Goal: Information Seeking & Learning: Check status

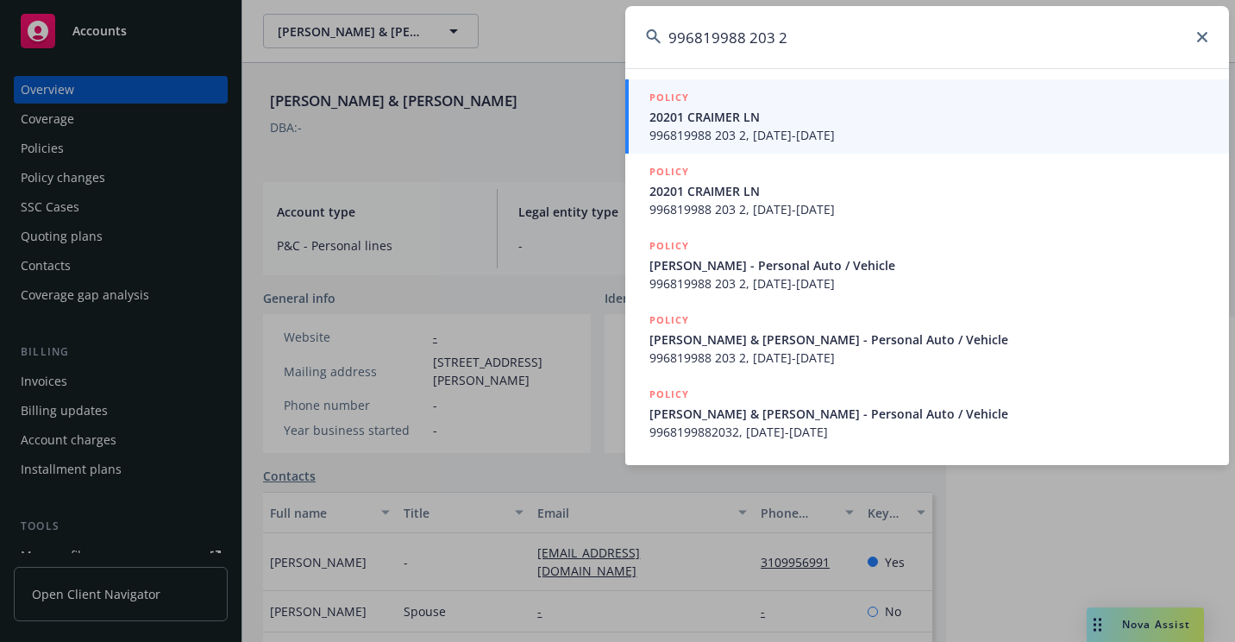
type input "996819988 203 2"
click at [728, 115] on span "20201 CRAIMER LN" at bounding box center [929, 117] width 559 height 18
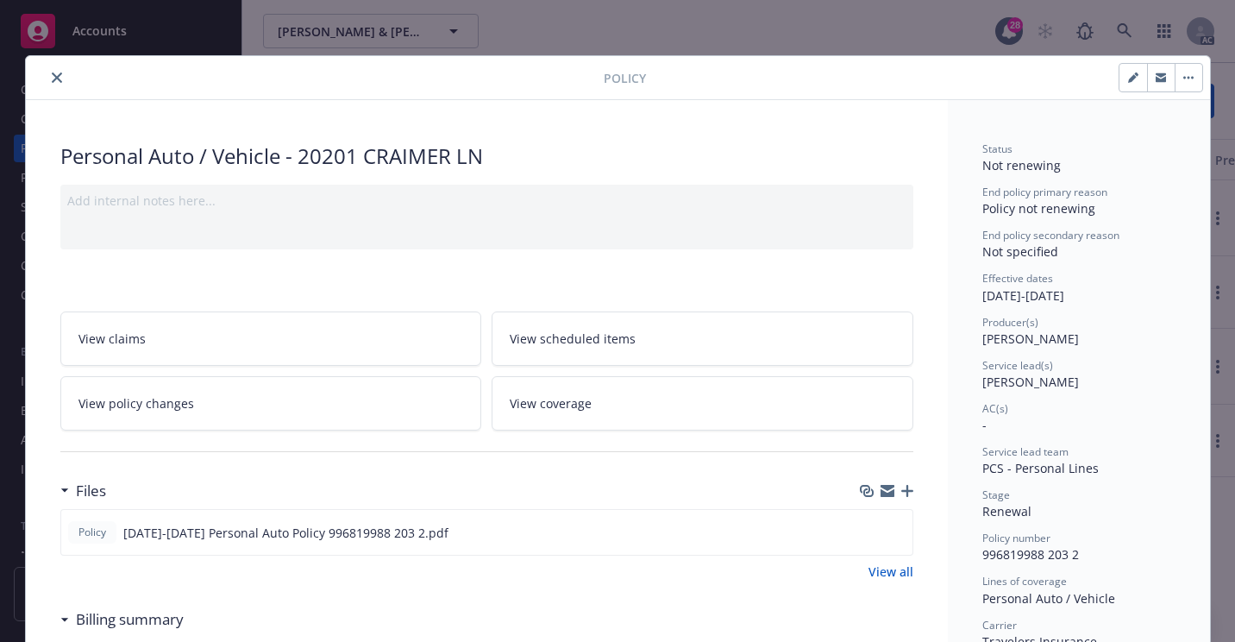
click at [54, 82] on icon "close" at bounding box center [57, 77] width 10 height 10
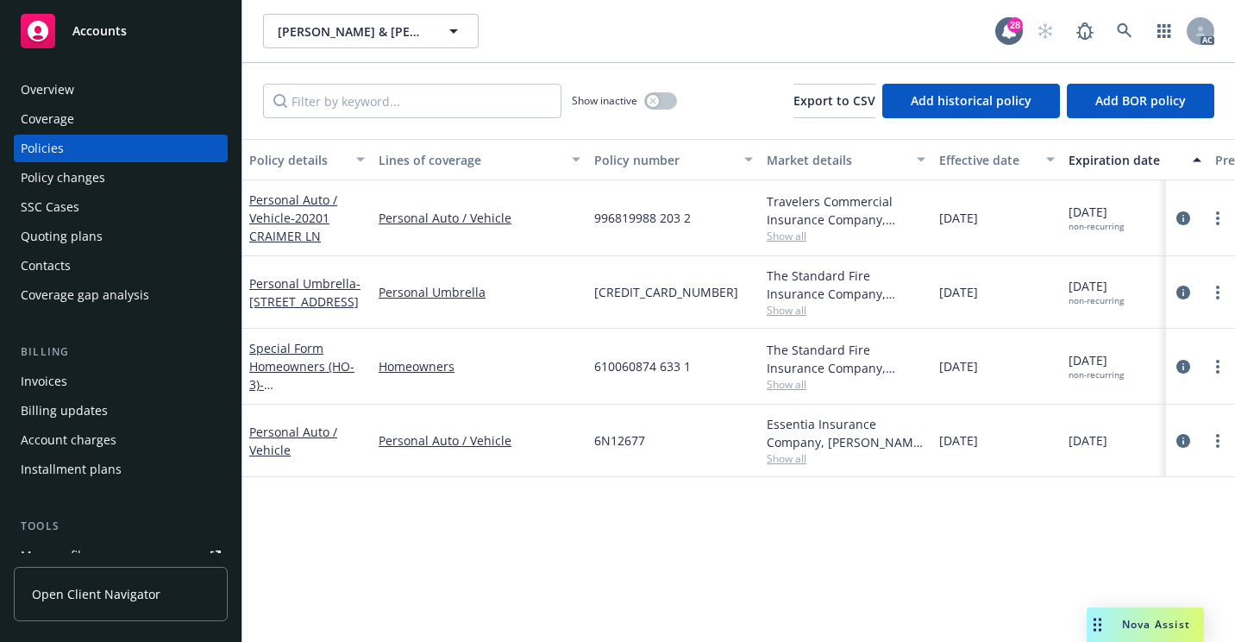
click at [147, 82] on div "Overview" at bounding box center [121, 90] width 200 height 28
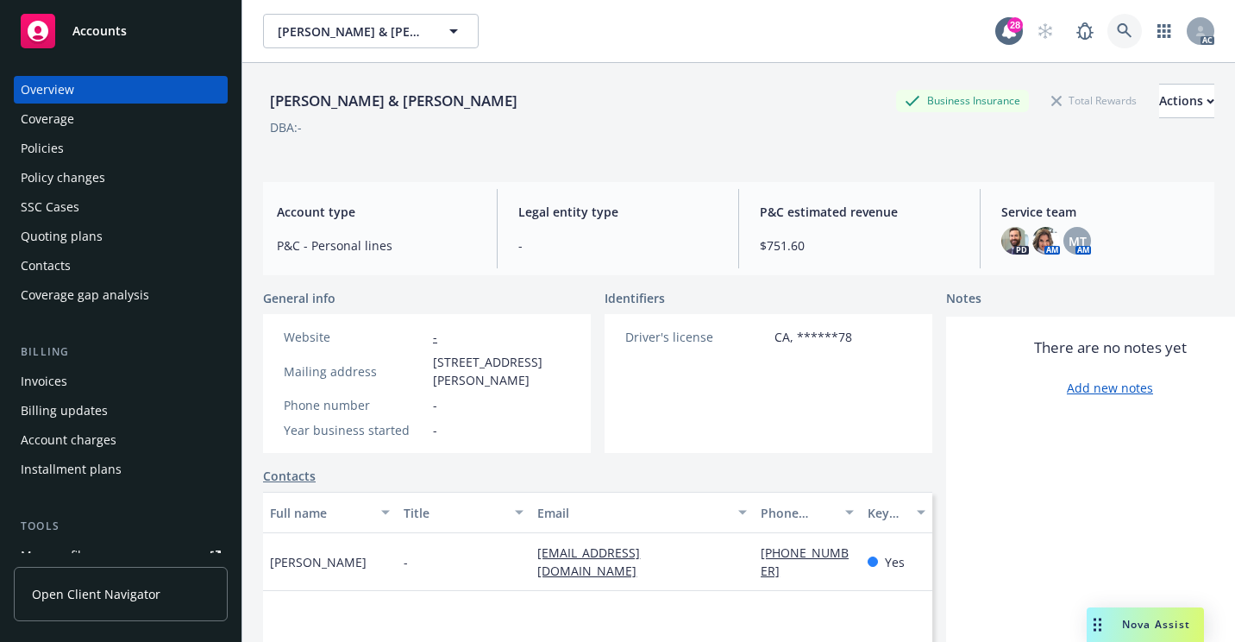
click at [1108, 28] on link at bounding box center [1125, 31] width 35 height 35
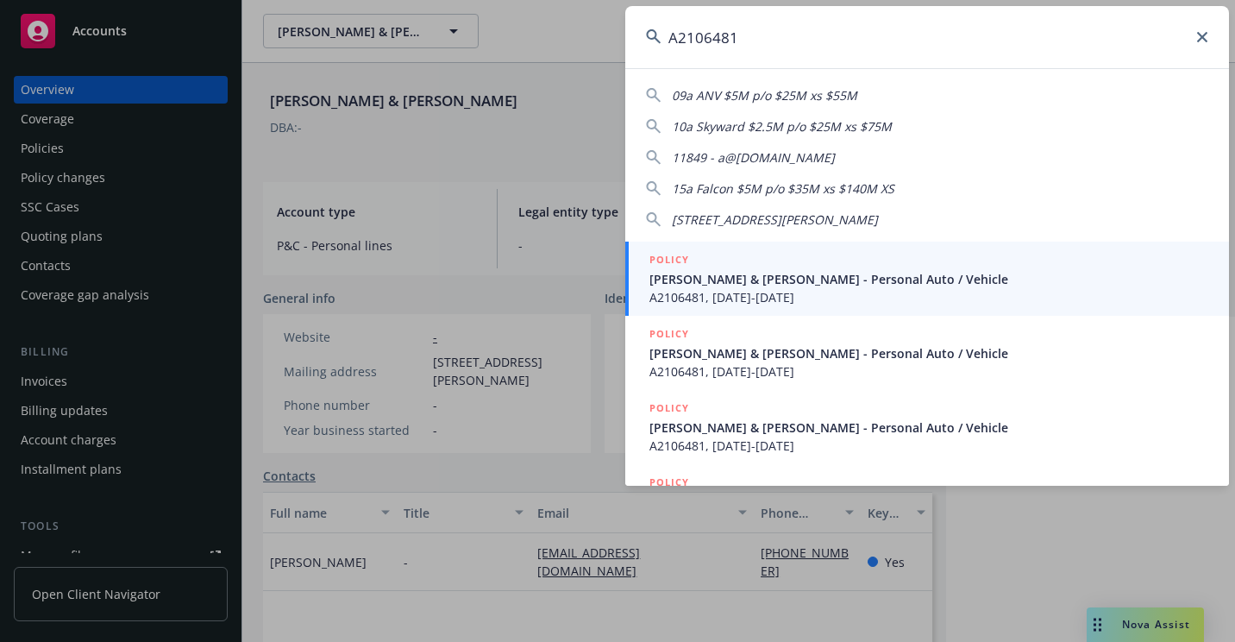
type input "A2106481"
click at [725, 265] on div "POLICY" at bounding box center [929, 260] width 559 height 19
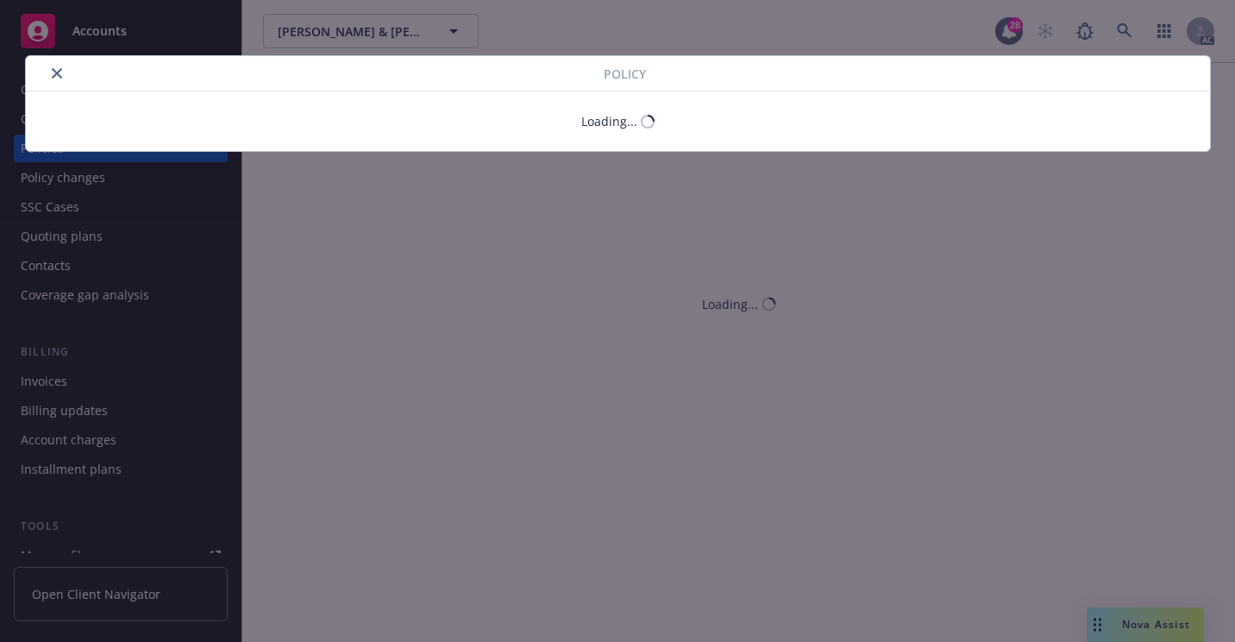
click at [61, 77] on div at bounding box center [318, 73] width 571 height 21
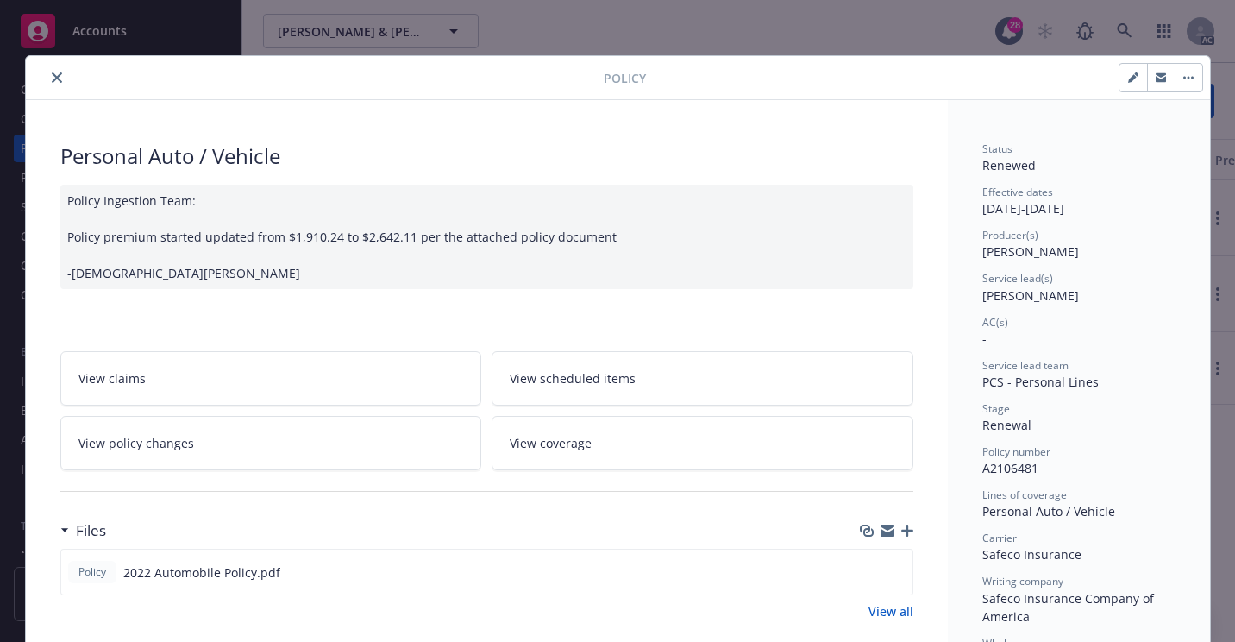
click at [54, 84] on button "close" at bounding box center [57, 77] width 21 height 21
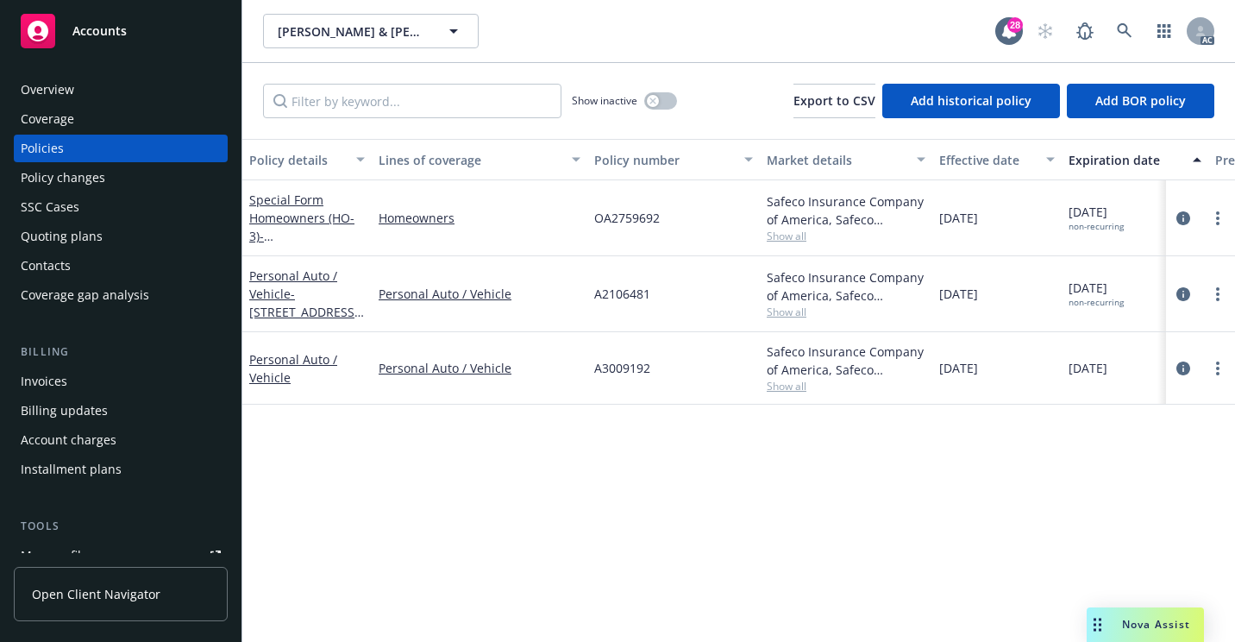
click at [75, 95] on div "Overview" at bounding box center [121, 90] width 200 height 28
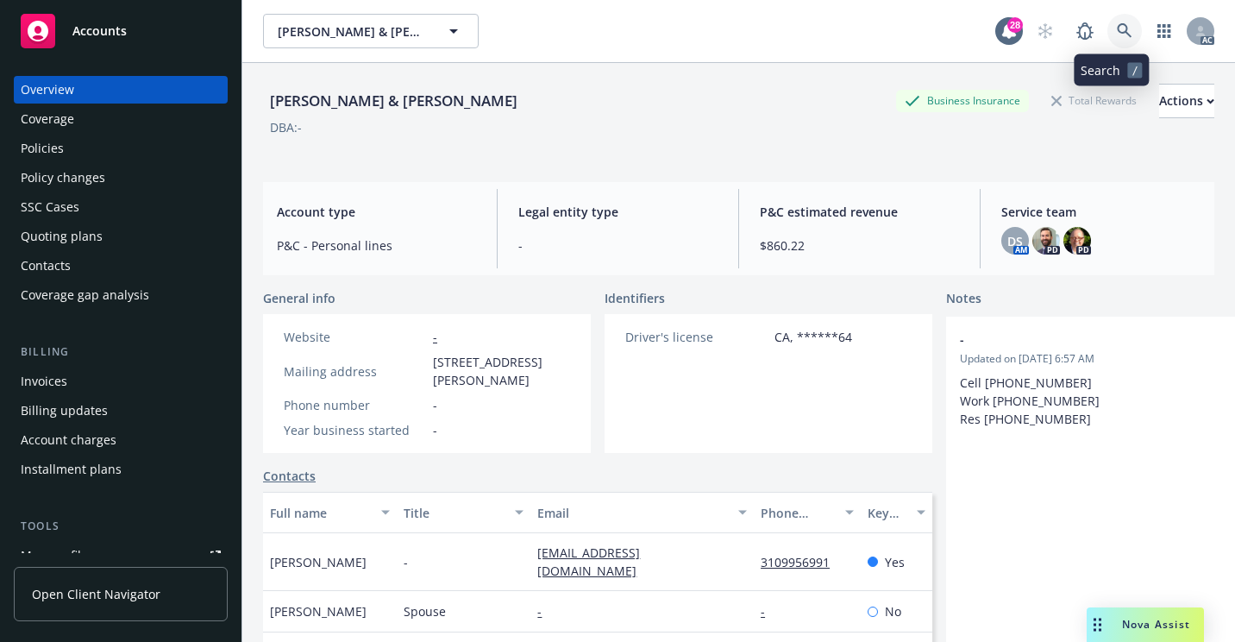
click at [1108, 32] on link at bounding box center [1125, 31] width 35 height 35
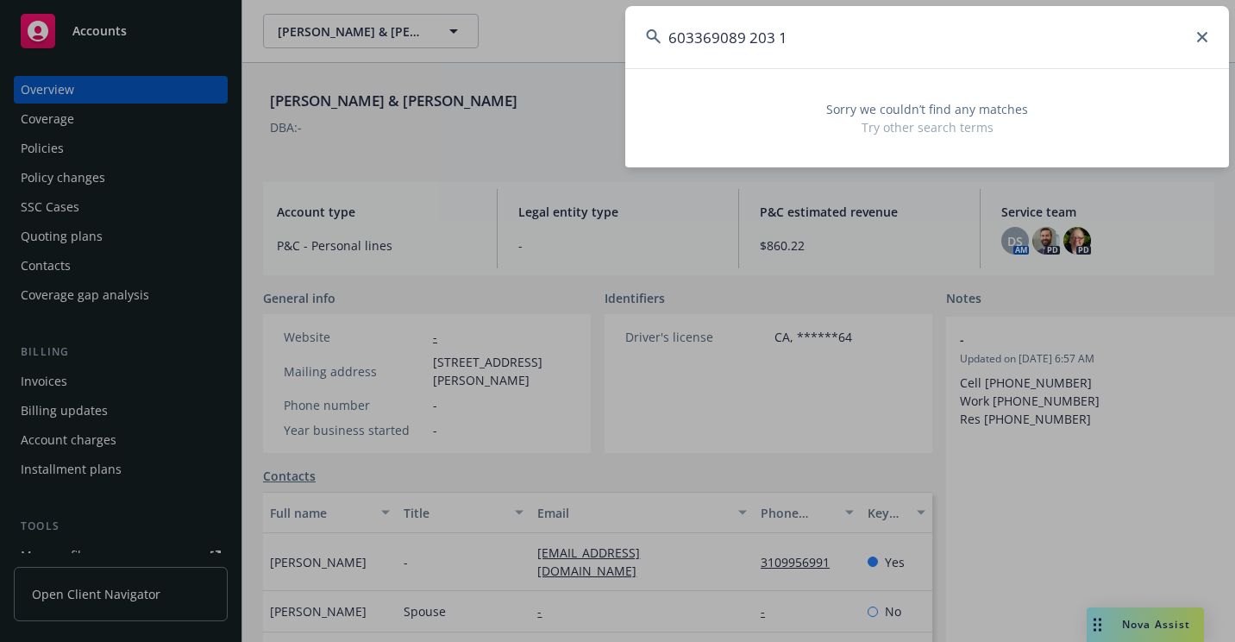
drag, startPoint x: 951, startPoint y: 47, endPoint x: 657, endPoint y: 55, distance: 293.4
click at [656, 56] on input "603369089 203 1" at bounding box center [927, 37] width 604 height 62
paste input "607877647 311 7"
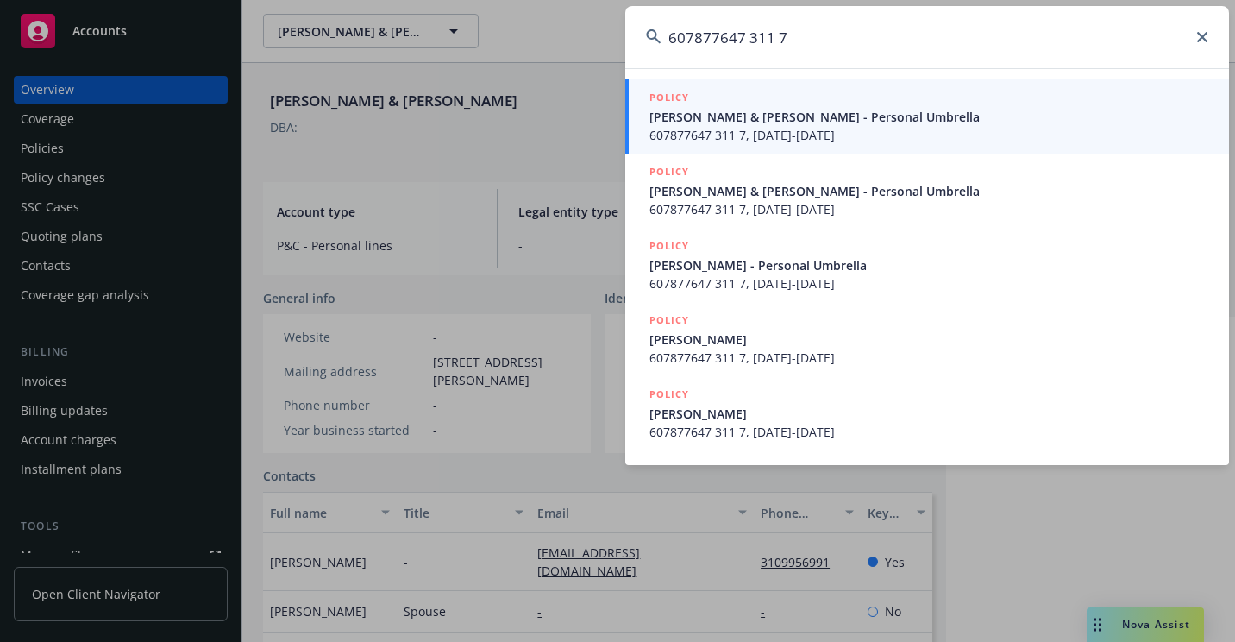
type input "607877647 311 7"
drag, startPoint x: 669, startPoint y: 123, endPoint x: 645, endPoint y: 122, distance: 23.3
click at [669, 123] on span "[PERSON_NAME] & [PERSON_NAME] - Personal Umbrella" at bounding box center [929, 117] width 559 height 18
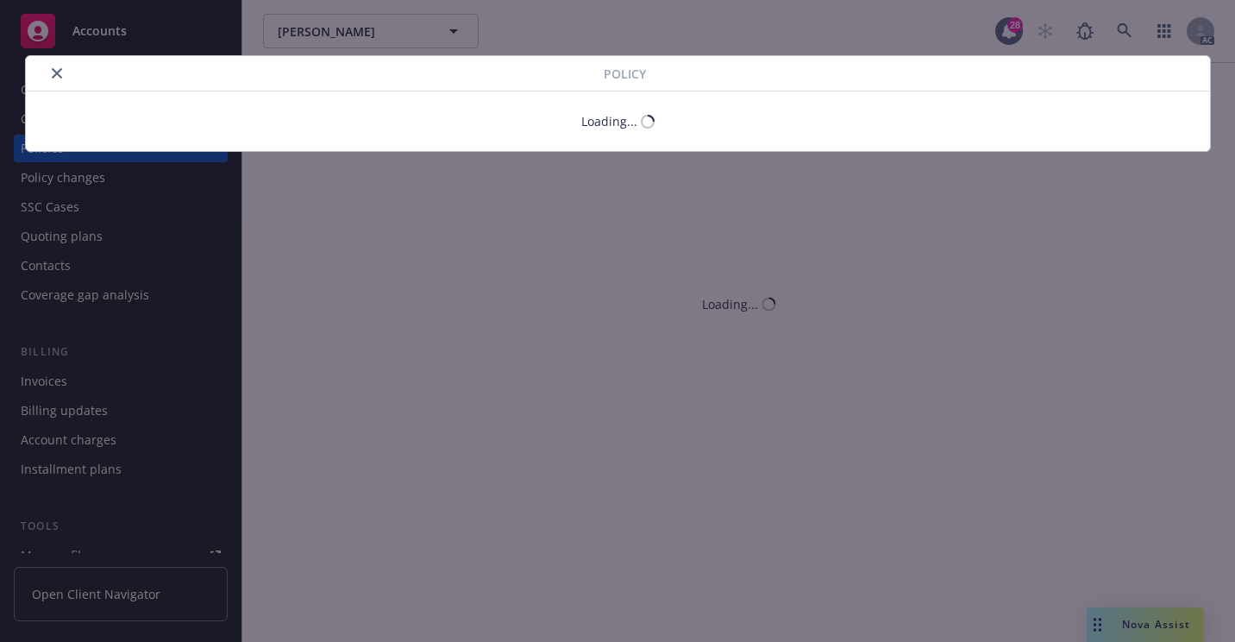
click at [53, 70] on icon "close" at bounding box center [57, 73] width 10 height 10
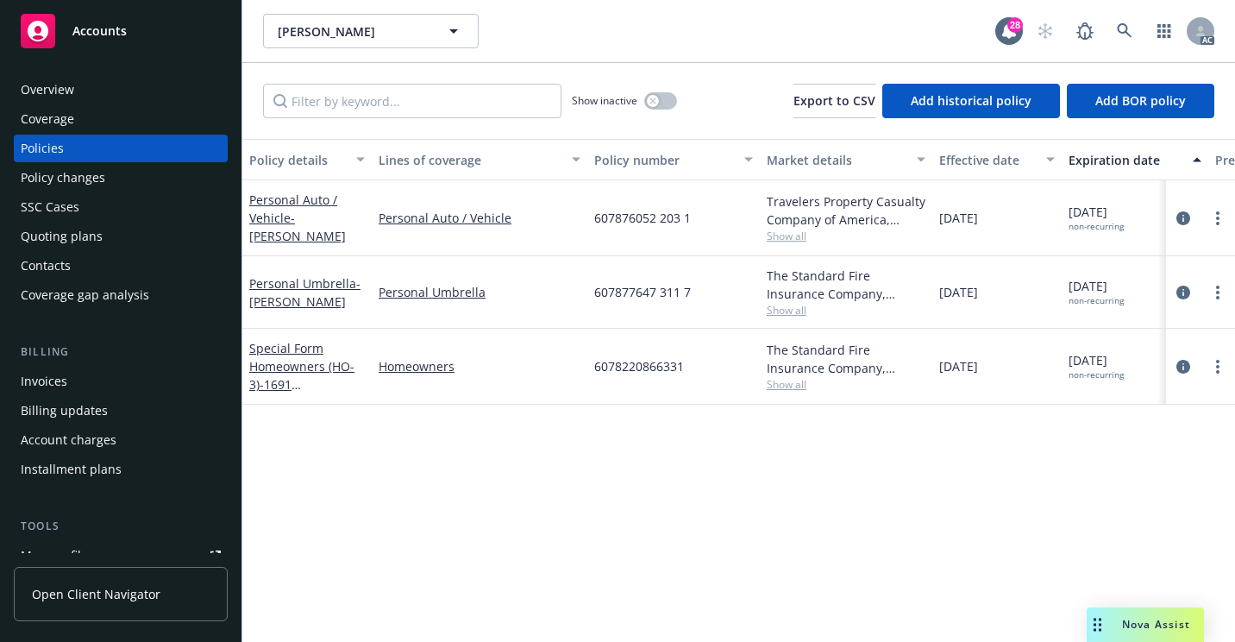
click at [65, 87] on div "Overview" at bounding box center [47, 90] width 53 height 28
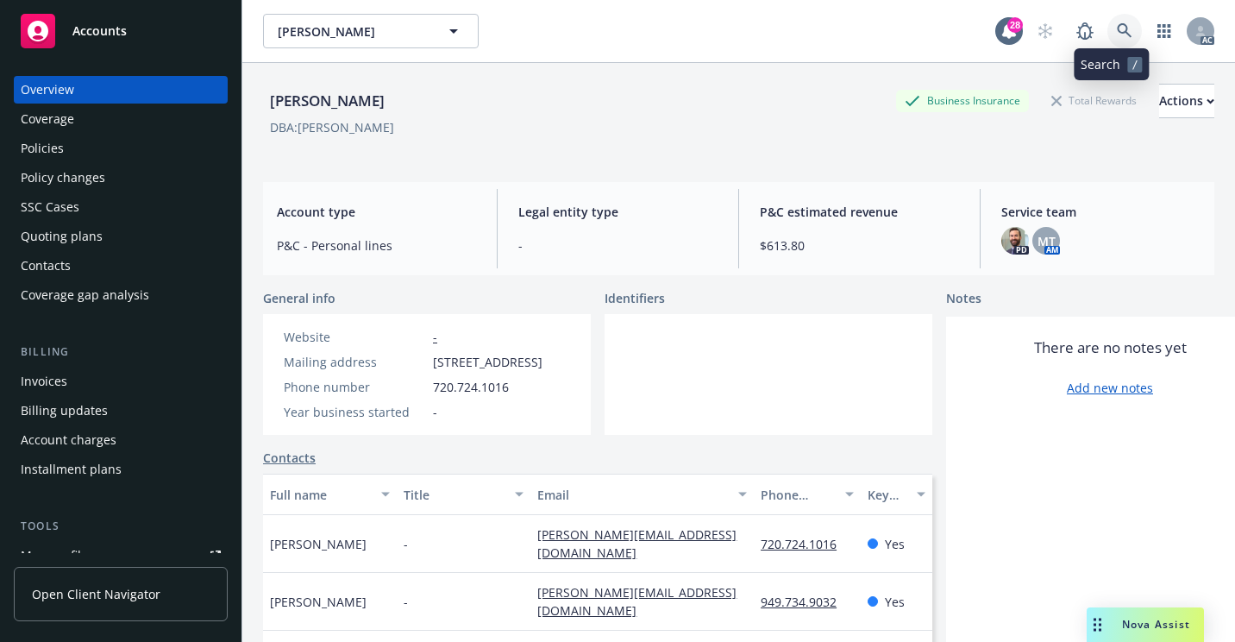
click at [1119, 37] on icon at bounding box center [1125, 31] width 16 height 16
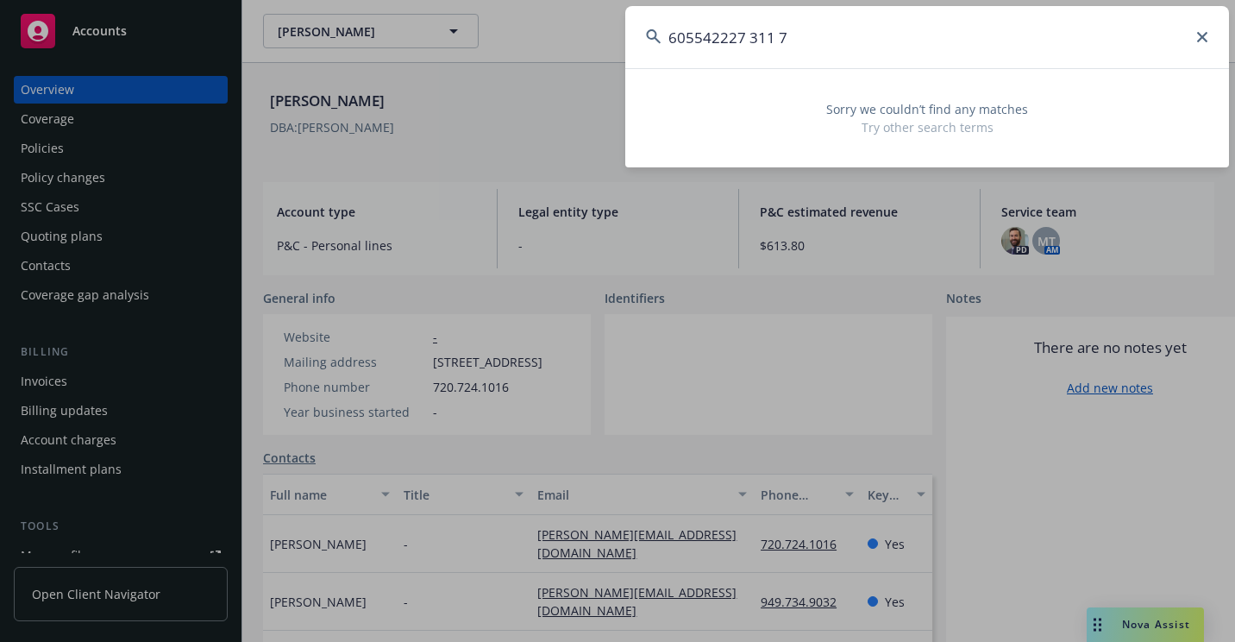
drag, startPoint x: 958, startPoint y: 49, endPoint x: 509, endPoint y: 48, distance: 448.6
click at [509, 48] on div "605542227 311 7 Sorry we couldn’t find any matches Try other search terms" at bounding box center [617, 321] width 1235 height 642
paste input "[PERSON_NAME]"
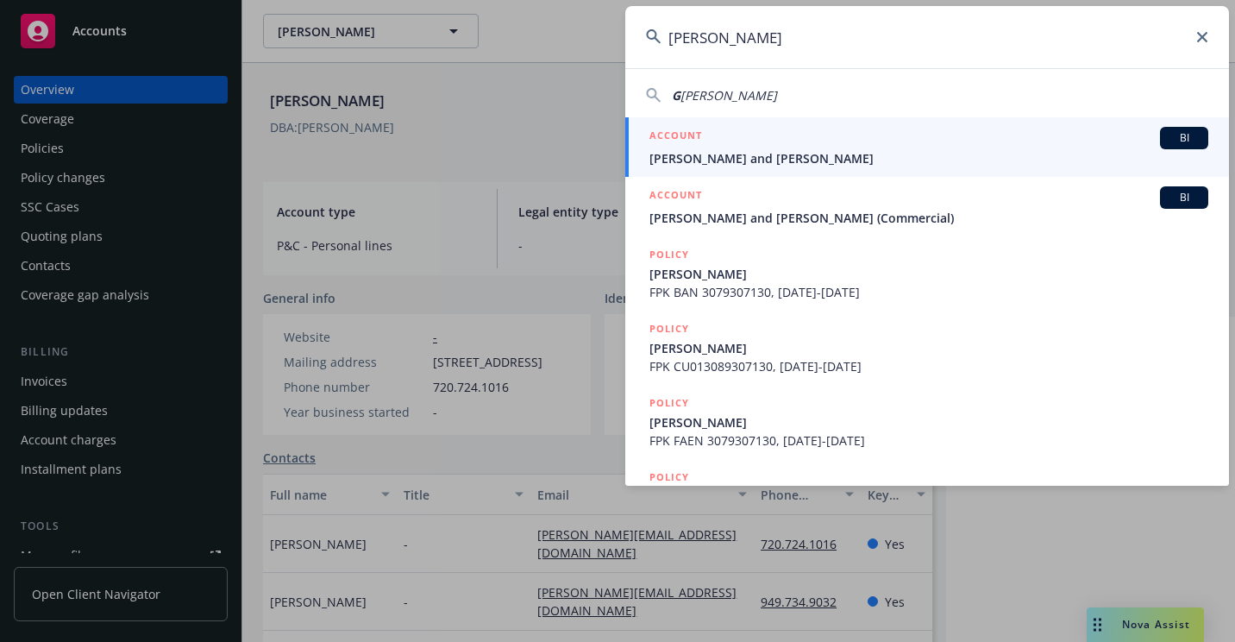
type input "[PERSON_NAME]"
click at [678, 141] on h5 "ACCOUNT" at bounding box center [676, 137] width 53 height 21
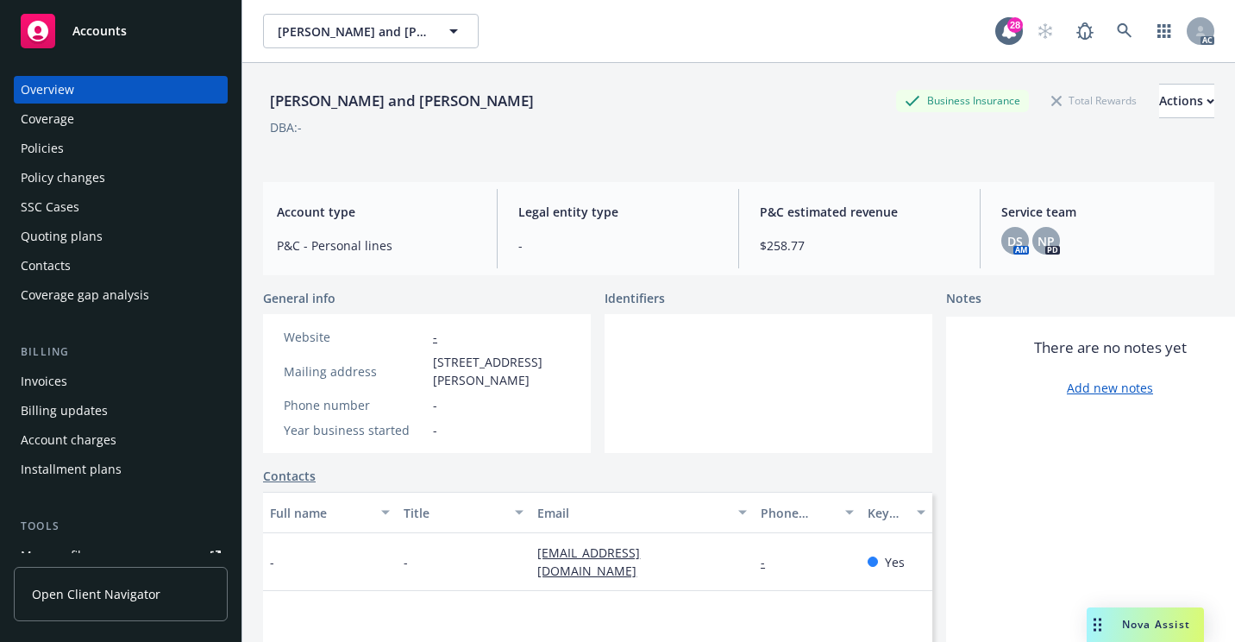
click at [53, 153] on div "Policies" at bounding box center [42, 149] width 43 height 28
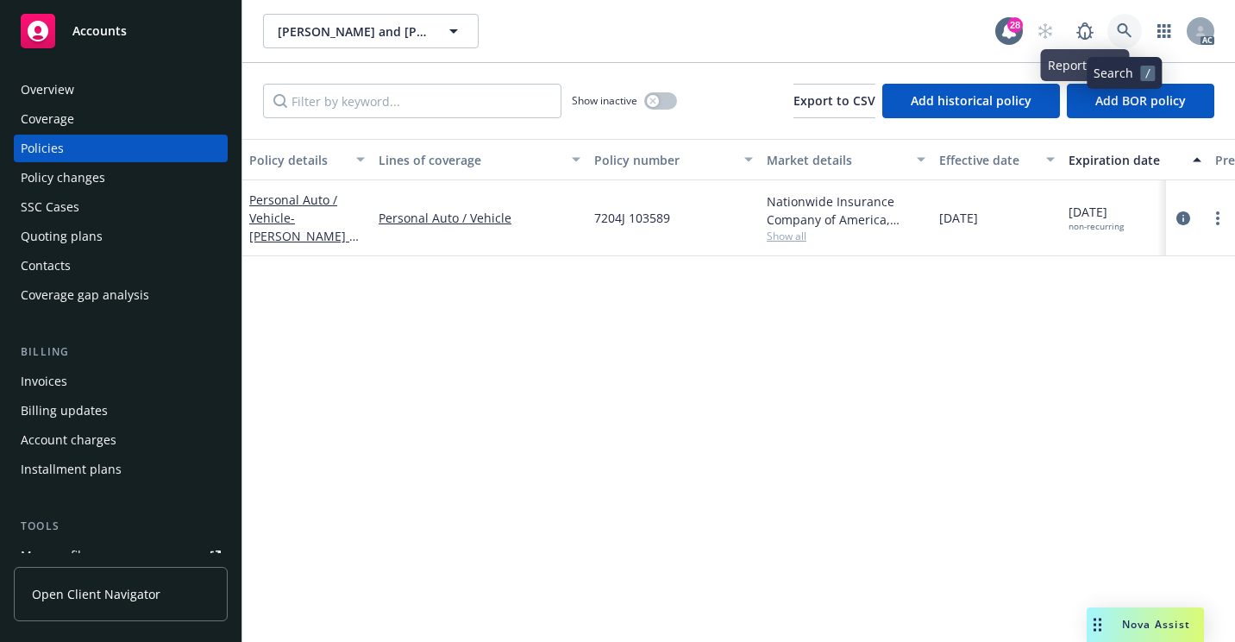
click at [1115, 32] on link at bounding box center [1125, 31] width 35 height 35
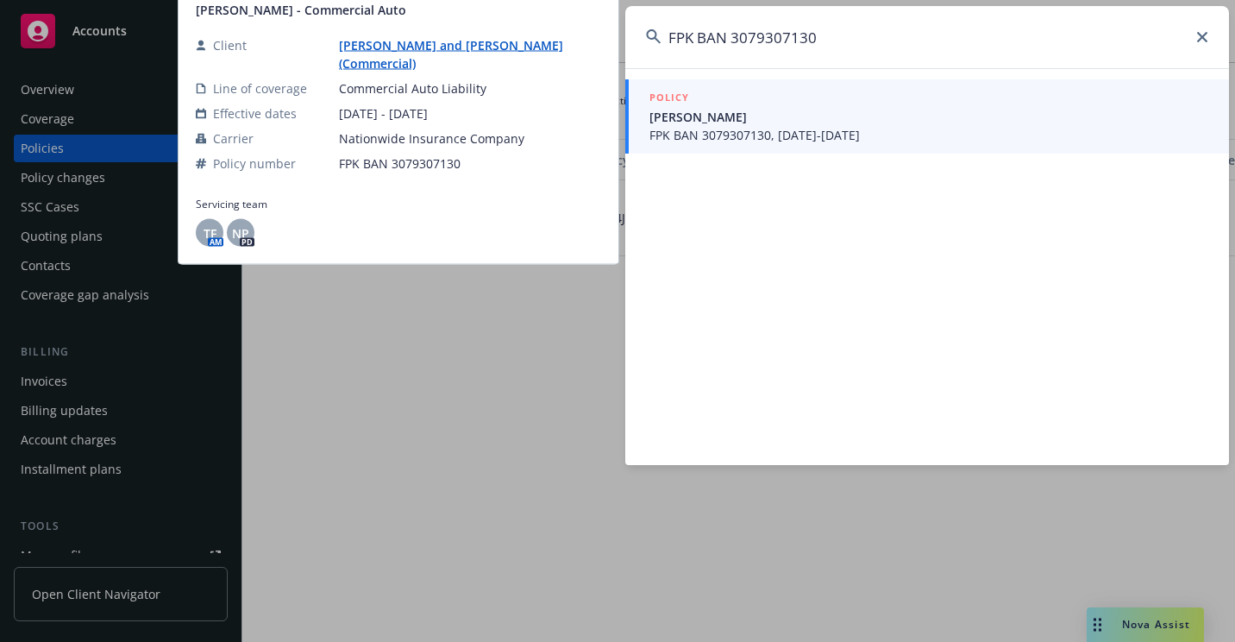
type input "FPK BAN 3079307130"
click at [799, 131] on span "FPK BAN 3079307130, [DATE]-[DATE]" at bounding box center [929, 135] width 559 height 18
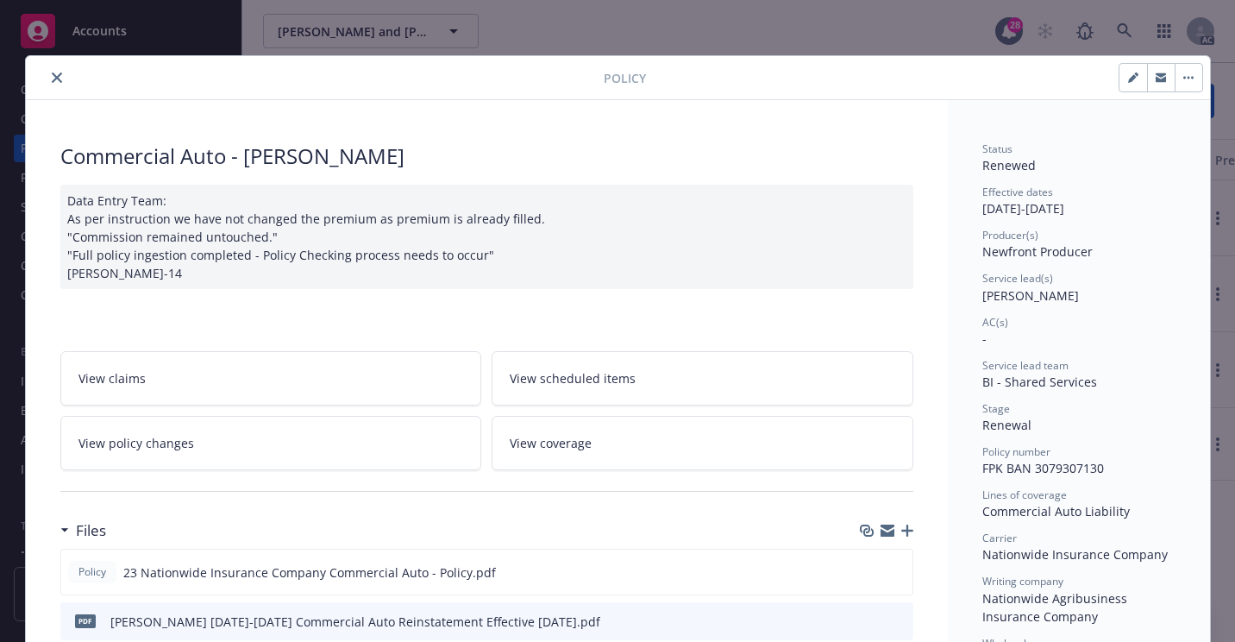
click at [52, 78] on icon "close" at bounding box center [57, 77] width 10 height 10
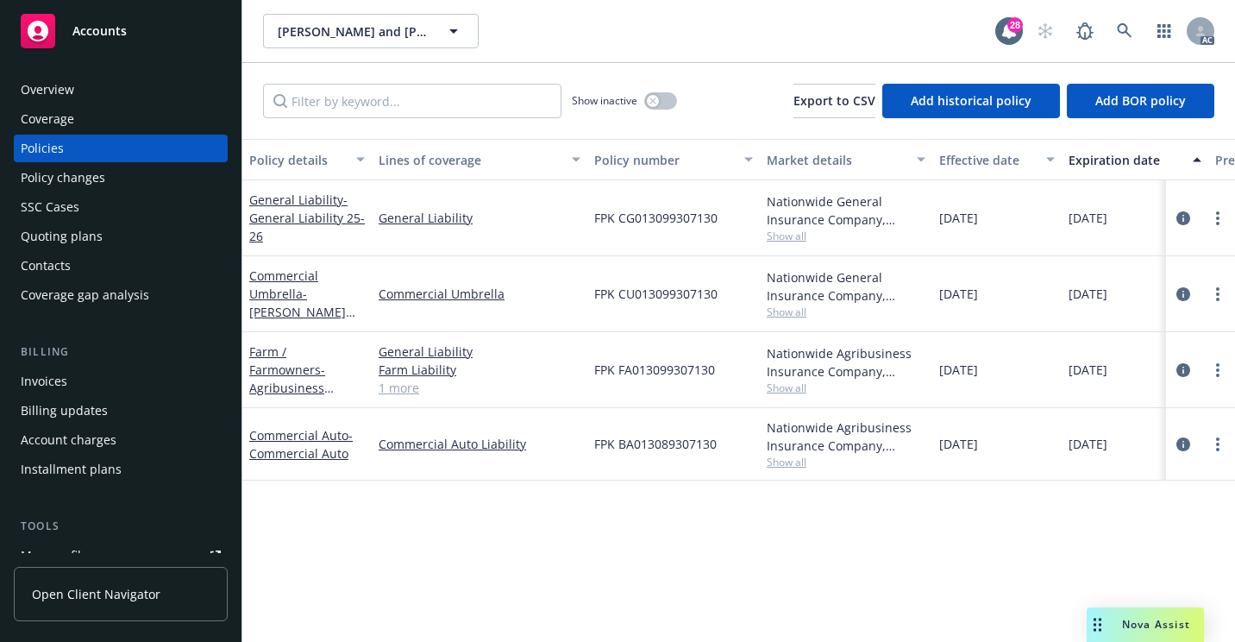
click at [815, 40] on div "[PERSON_NAME] and [PERSON_NAME] (Commercial) [PERSON_NAME] and [PERSON_NAME] (C…" at bounding box center [629, 31] width 732 height 35
click at [109, 212] on div "SSC Cases" at bounding box center [121, 207] width 200 height 28
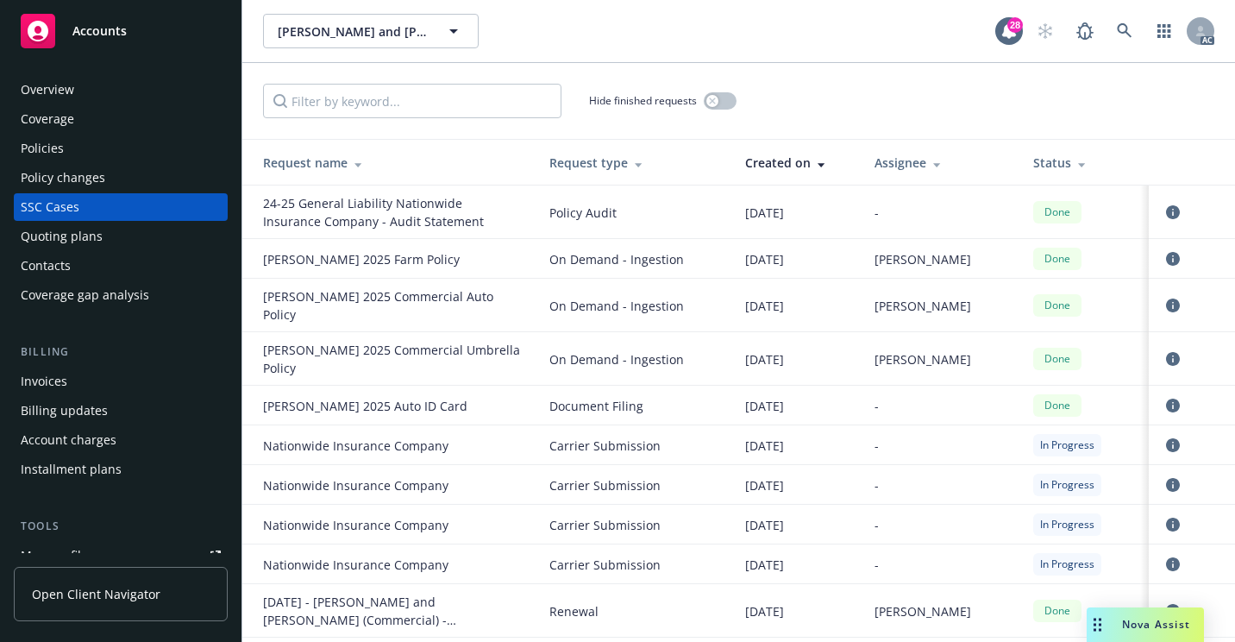
scroll to position [1272, 0]
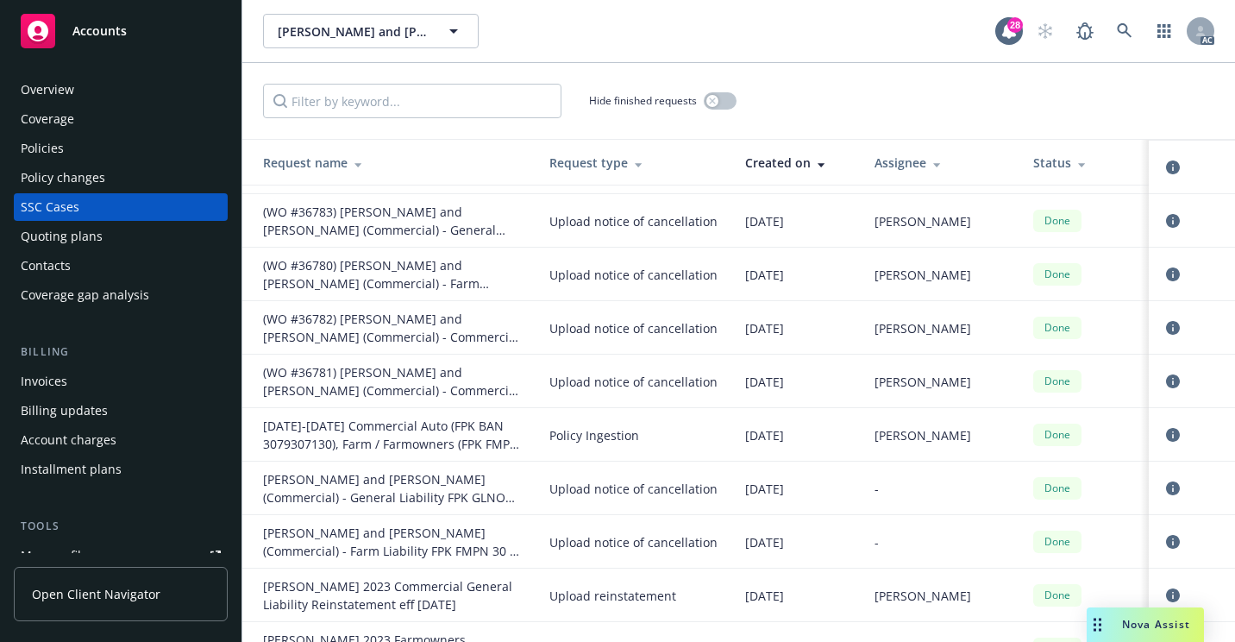
click at [47, 87] on div "Overview" at bounding box center [47, 90] width 53 height 28
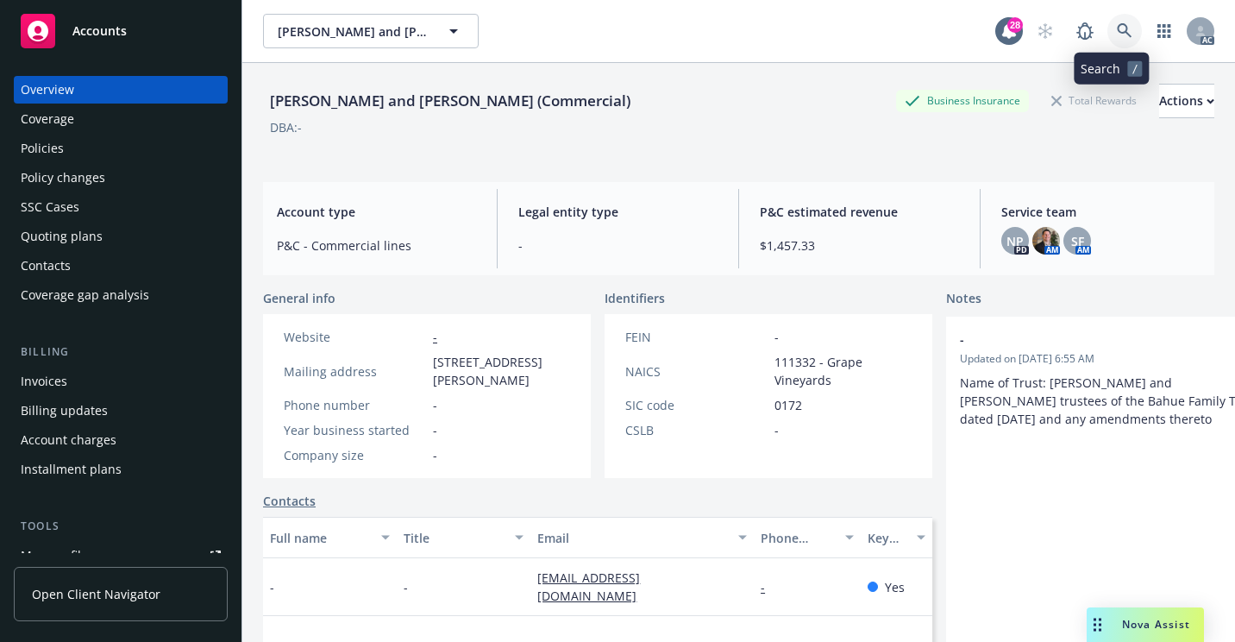
click at [1117, 36] on icon at bounding box center [1125, 31] width 16 height 16
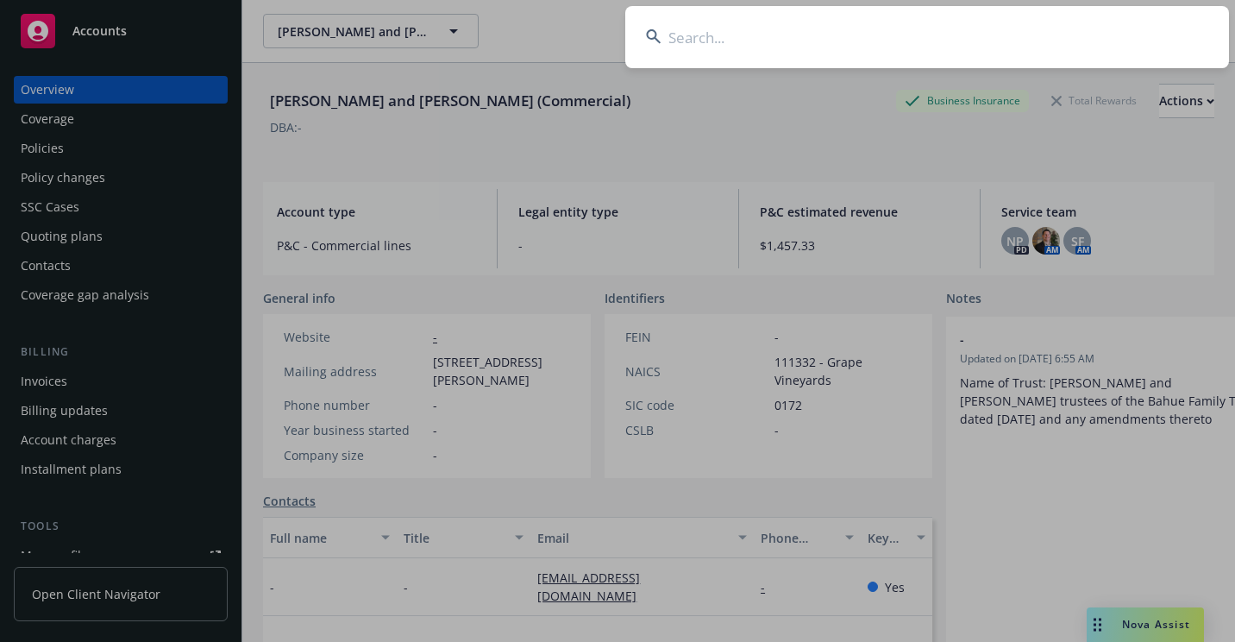
paste input "[CREDIT_CARD_NUMBER]"
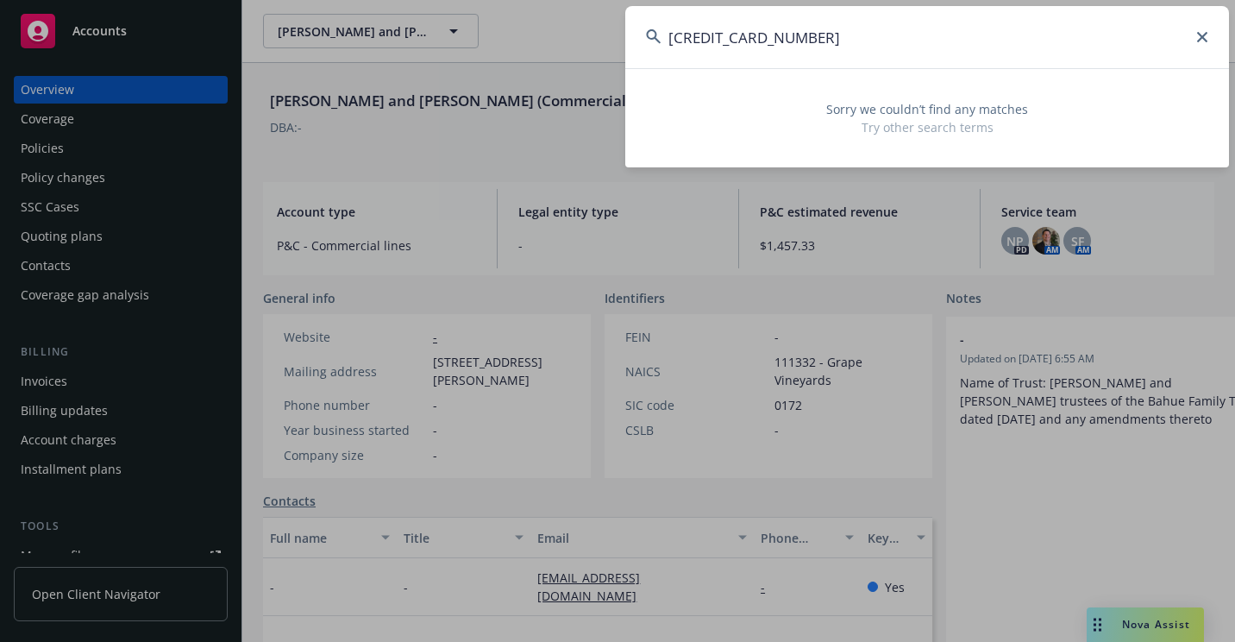
drag, startPoint x: 895, startPoint y: 48, endPoint x: 423, endPoint y: 85, distance: 474.1
click at [411, 91] on div "[CREDIT_CARD_NUMBER] Sorry we couldn’t find any matches Try other search terms" at bounding box center [617, 321] width 1235 height 642
paste input "7204HR177628"
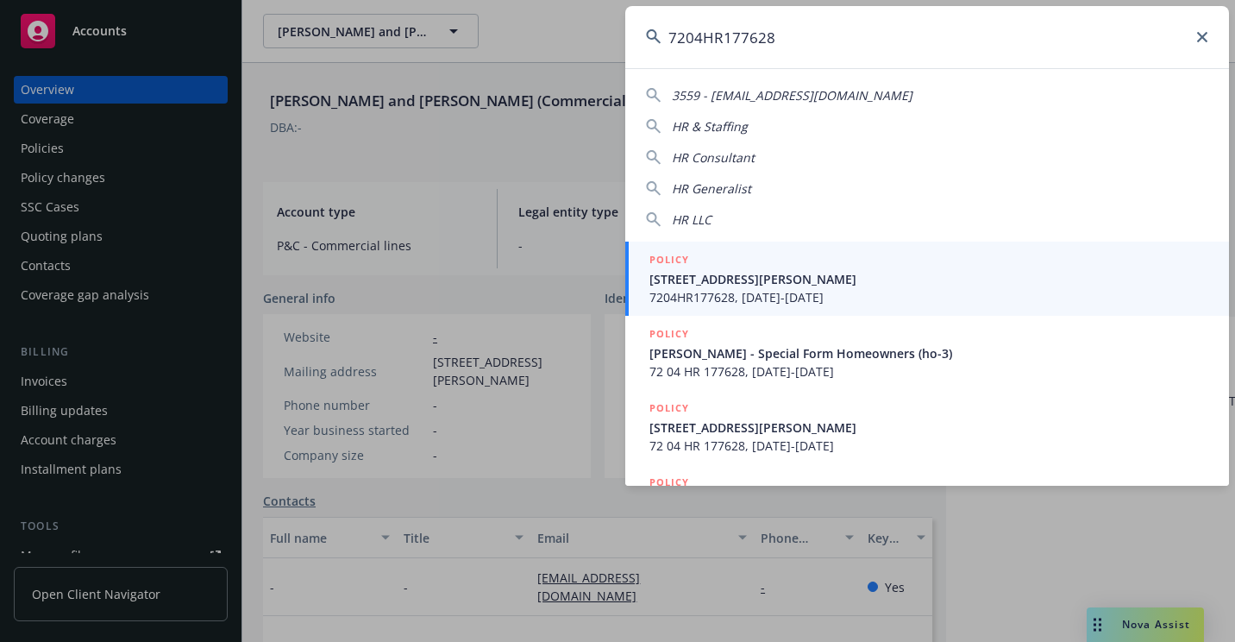
type input "7204HR177628"
click at [679, 273] on span "[STREET_ADDRESS][PERSON_NAME]" at bounding box center [929, 279] width 559 height 18
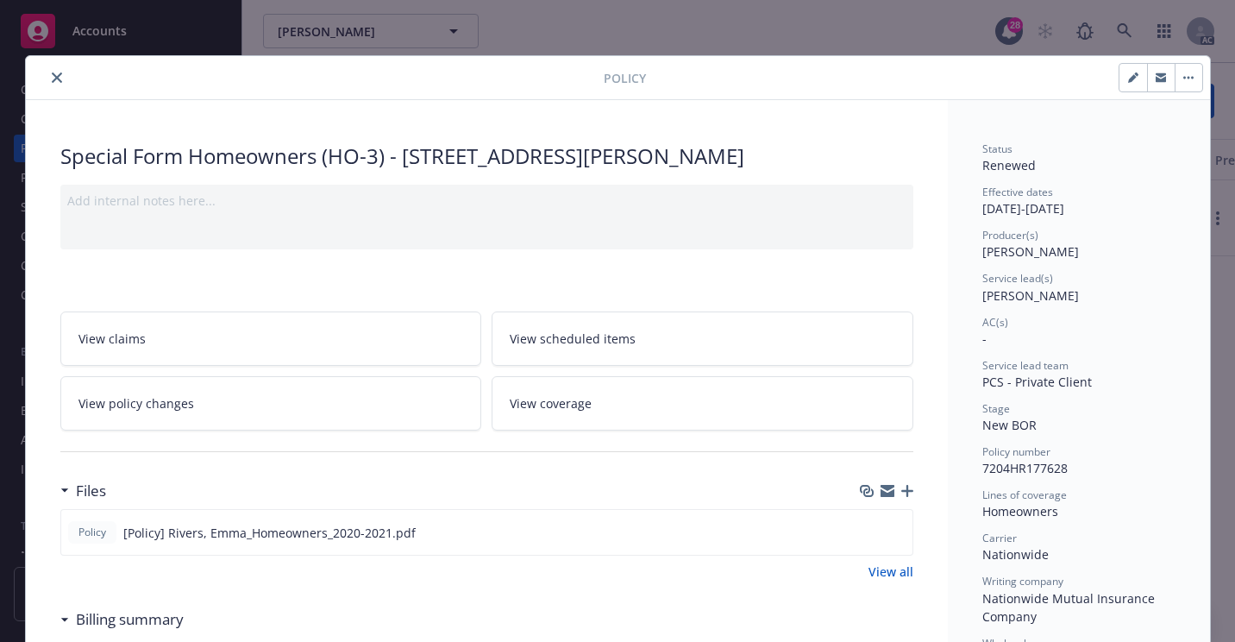
click at [55, 79] on button "close" at bounding box center [57, 77] width 21 height 21
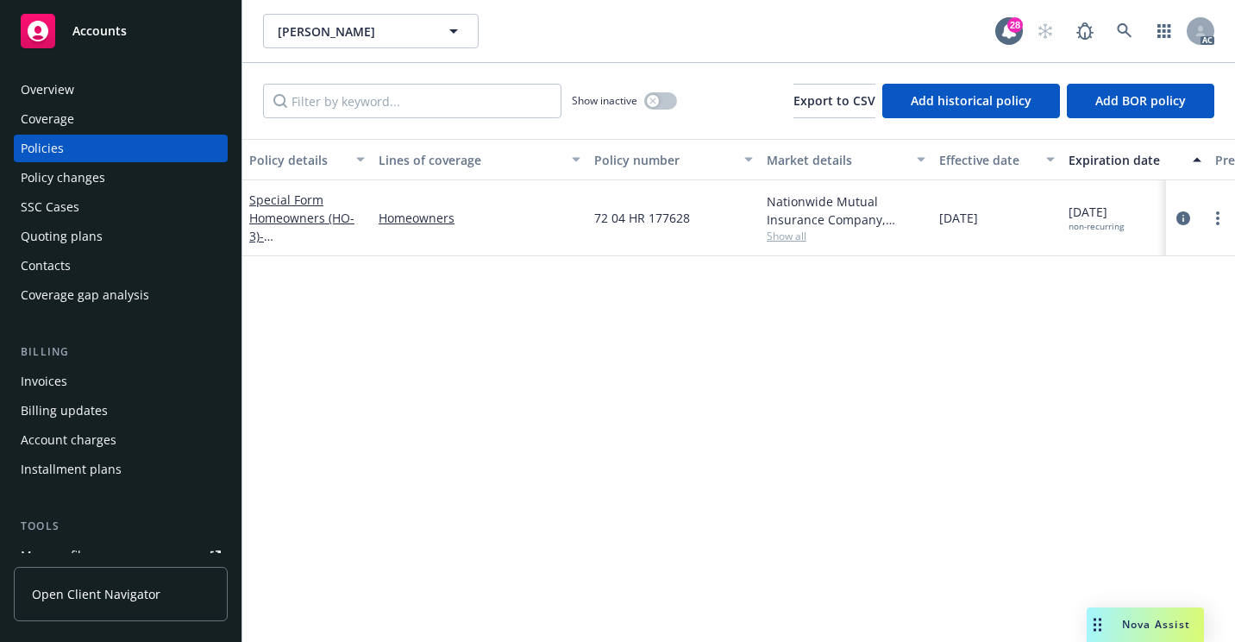
click at [61, 91] on div "Overview" at bounding box center [47, 90] width 53 height 28
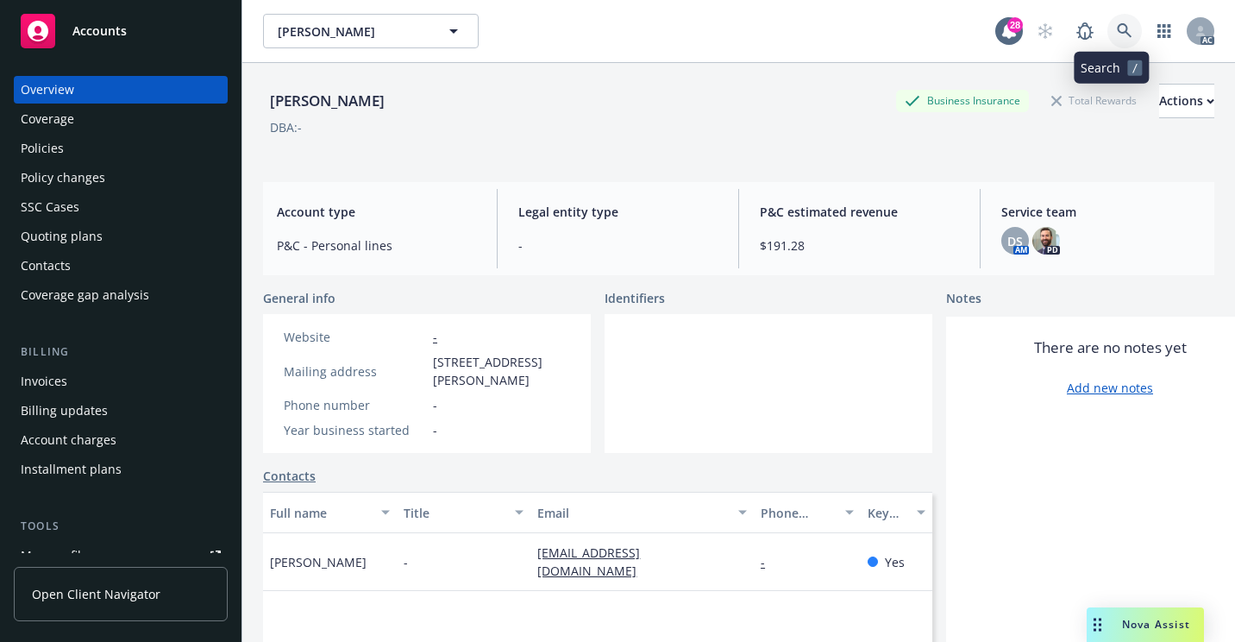
click at [1117, 24] on icon at bounding box center [1125, 31] width 16 height 16
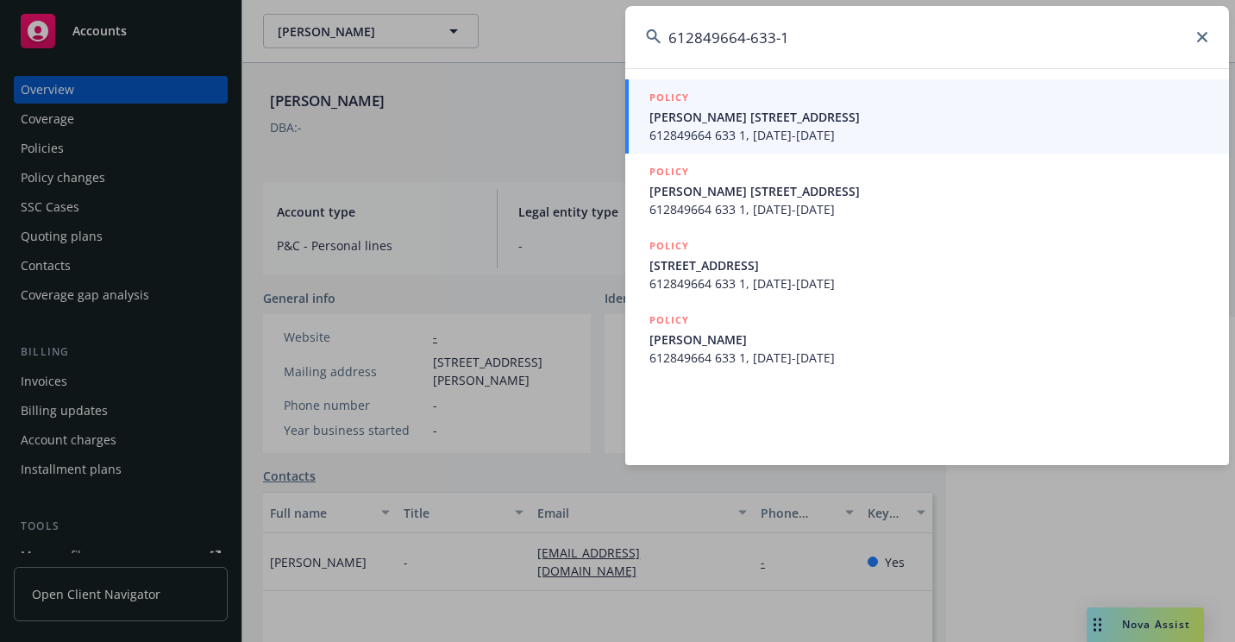
type input "612849664-633-1"
click at [788, 123] on span "[PERSON_NAME] [STREET_ADDRESS]" at bounding box center [929, 117] width 559 height 18
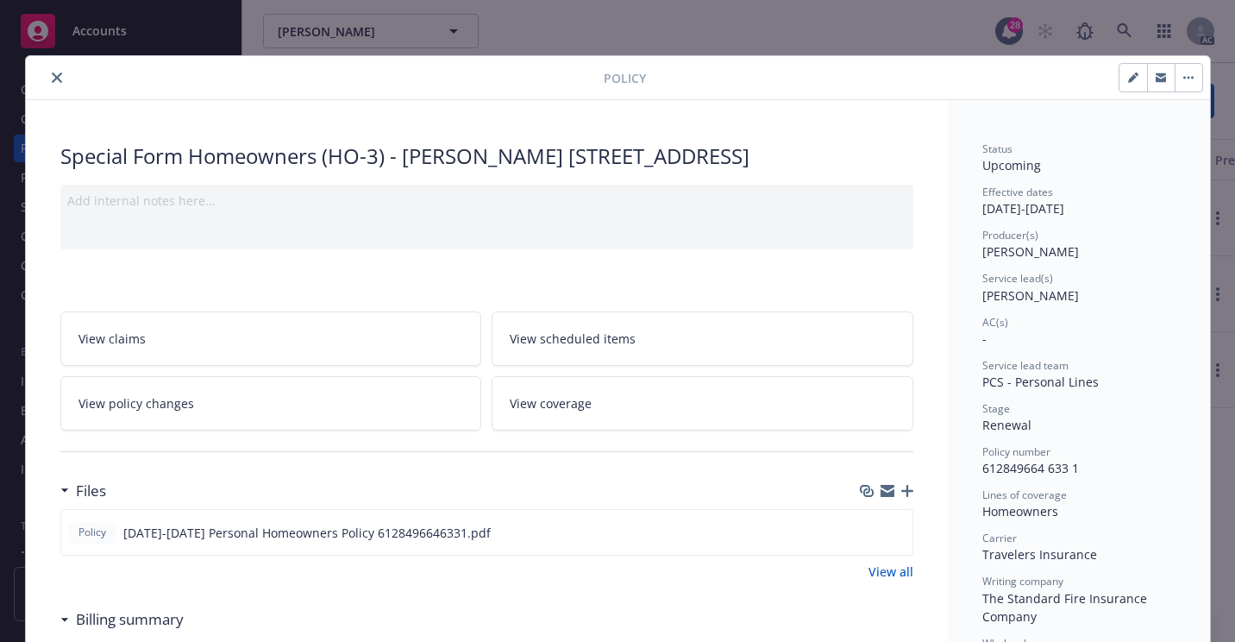
drag, startPoint x: 53, startPoint y: 84, endPoint x: 77, endPoint y: 88, distance: 23.7
click at [53, 85] on button "close" at bounding box center [57, 77] width 21 height 21
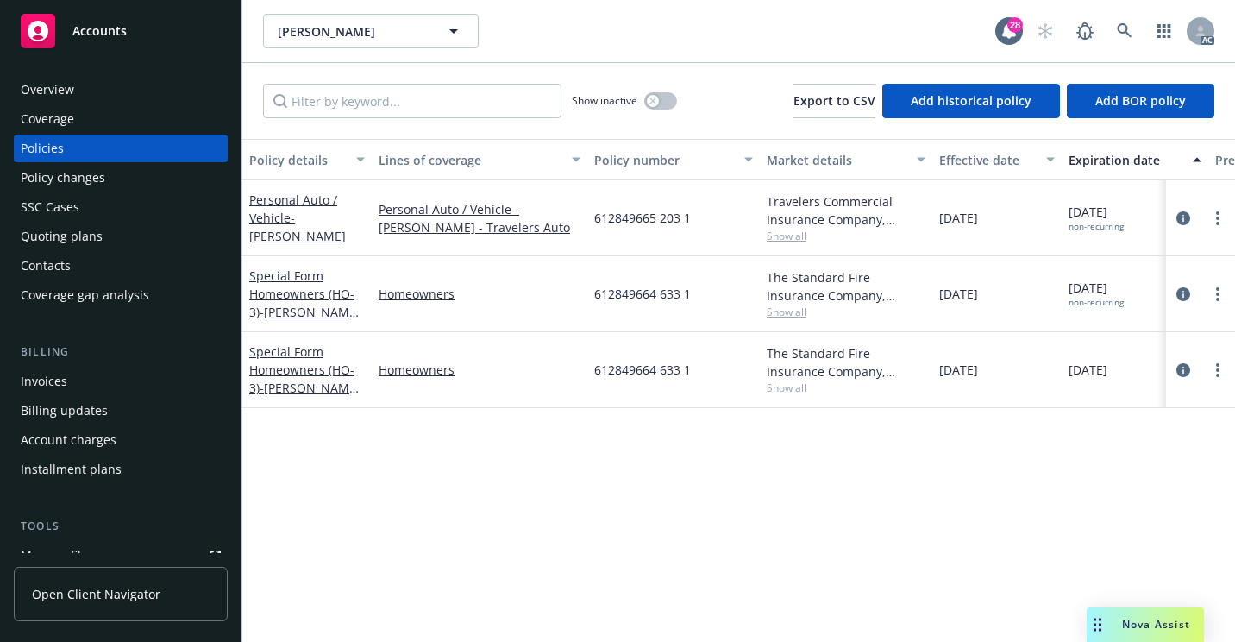
click at [85, 90] on div "Overview" at bounding box center [121, 90] width 200 height 28
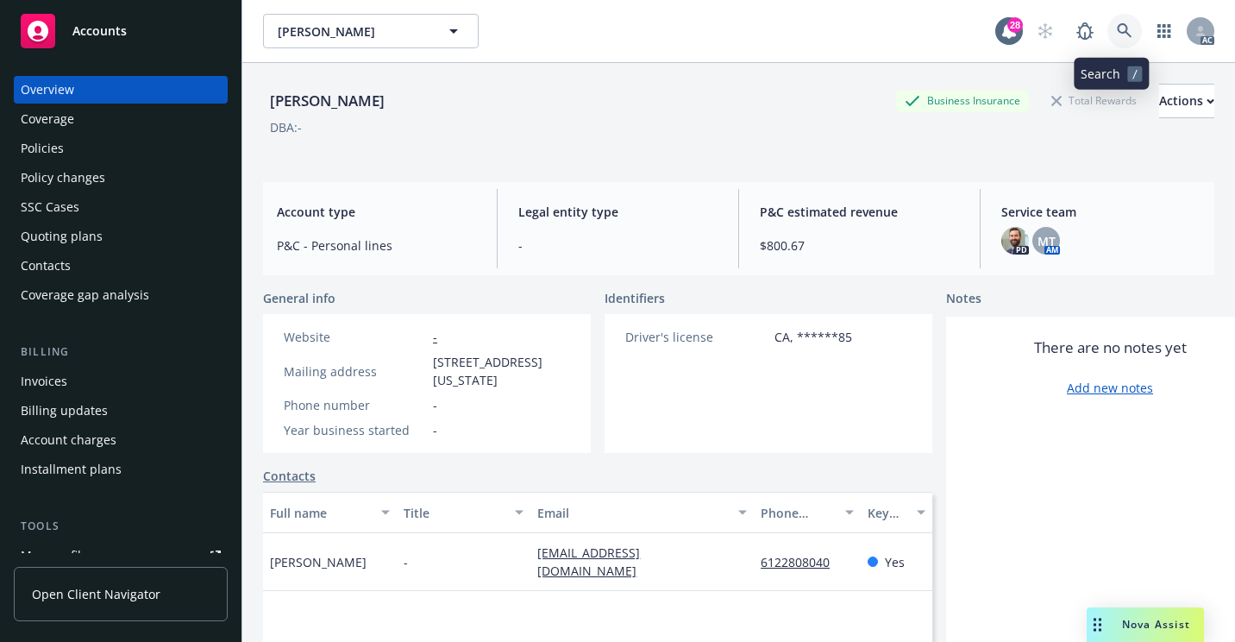
click at [1117, 23] on icon at bounding box center [1125, 31] width 16 height 16
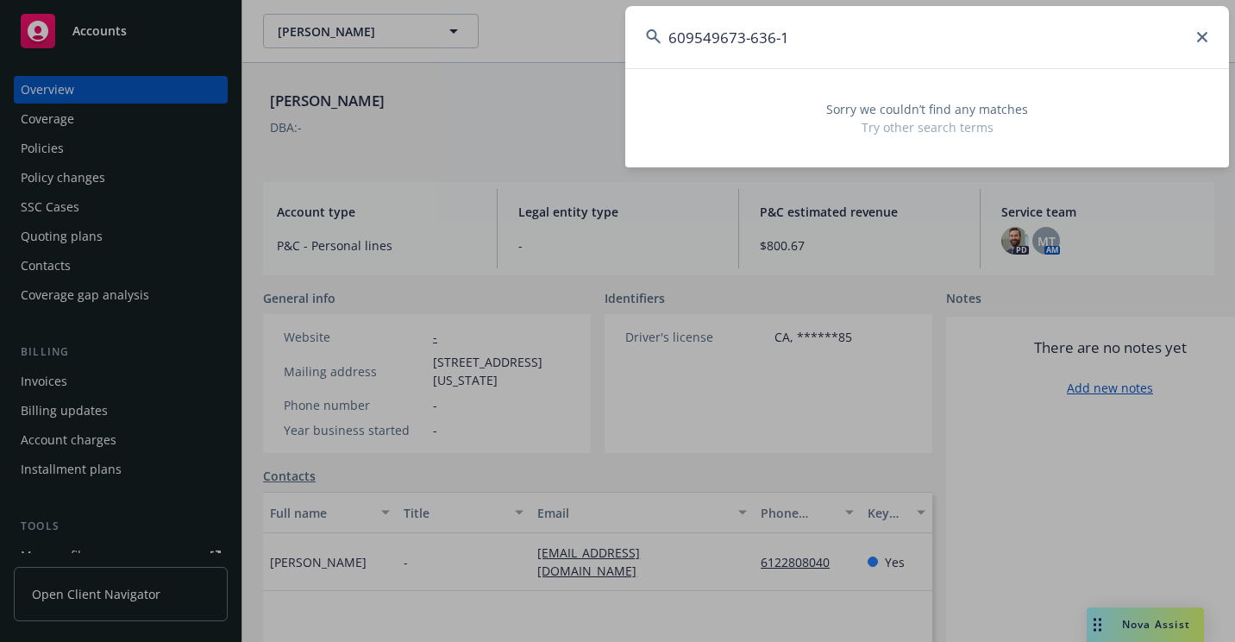
drag, startPoint x: 876, startPoint y: 56, endPoint x: 602, endPoint y: 49, distance: 274.4
click at [602, 51] on div "609549673-636-1 Sorry we couldn’t find any matches Try other search terms" at bounding box center [617, 321] width 1235 height 642
paste input "607875501"
drag, startPoint x: 611, startPoint y: 55, endPoint x: 564, endPoint y: 67, distance: 48.1
click at [564, 67] on div "607875501-636-1 Sorry we couldn’t find any matches Try other search terms" at bounding box center [617, 321] width 1235 height 642
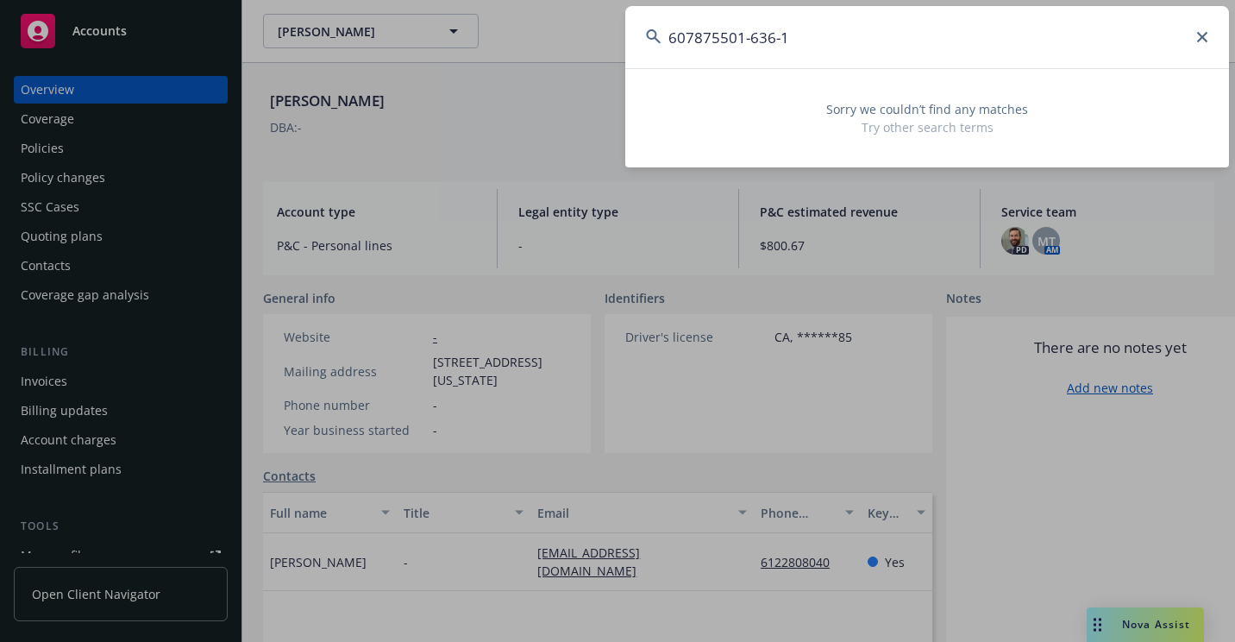
paste input "959774"
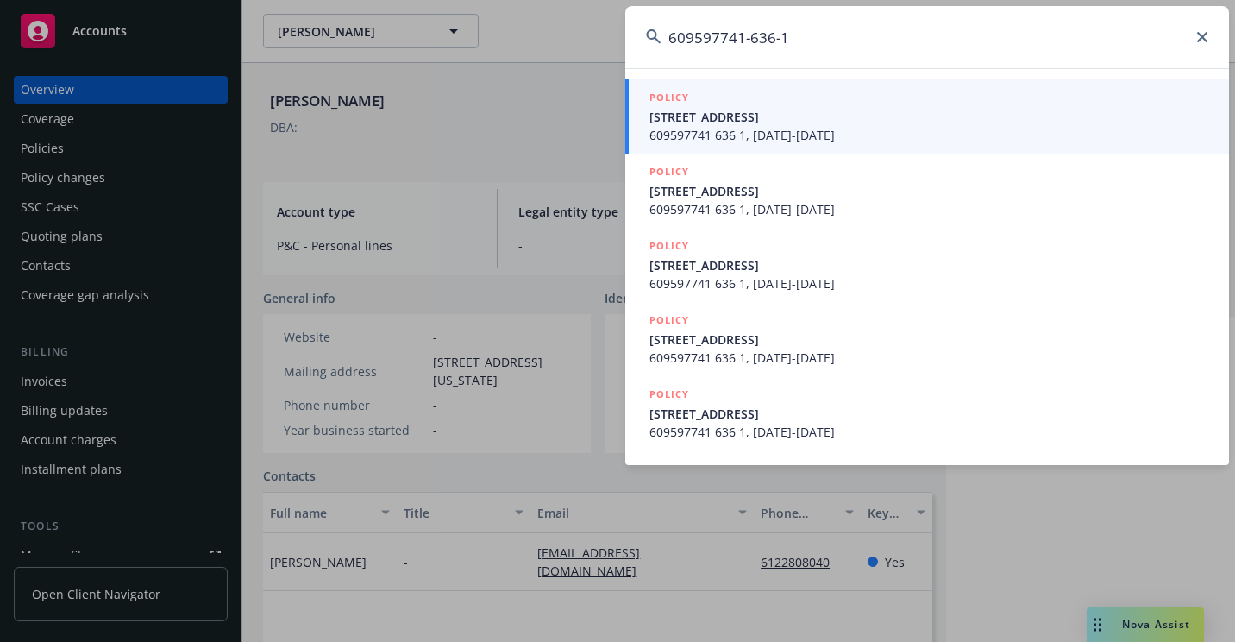
type input "609597741-636-1"
click at [689, 130] on span "609597741 636 1, [DATE]-[DATE]" at bounding box center [929, 135] width 559 height 18
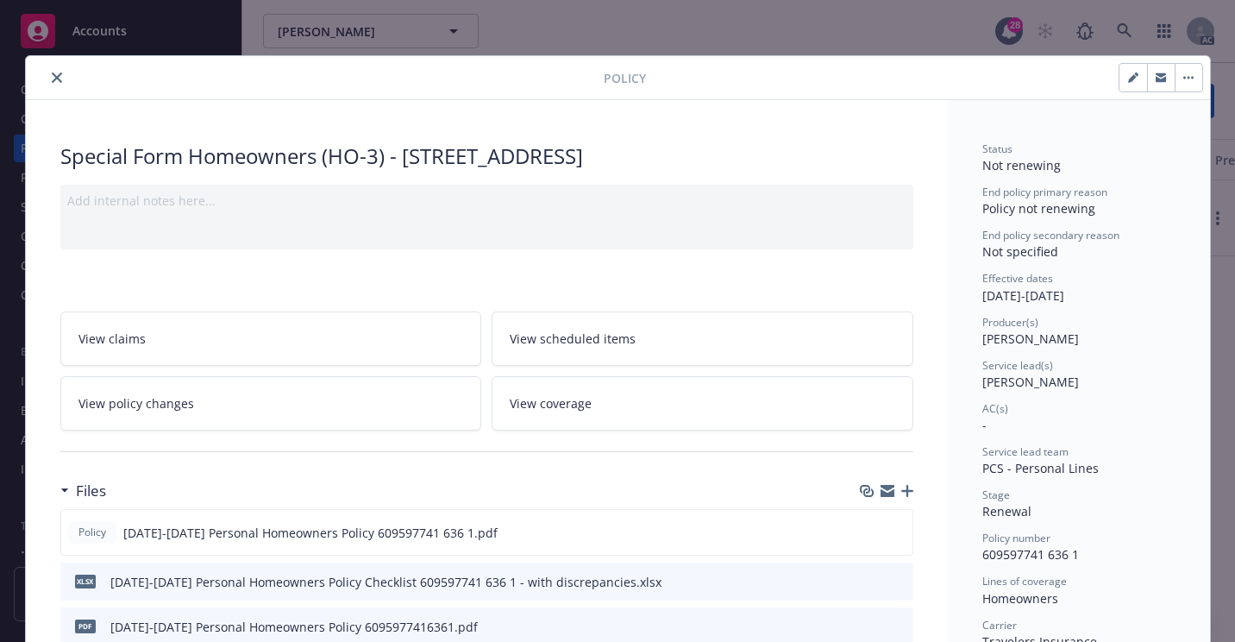
click at [53, 81] on icon "close" at bounding box center [57, 77] width 10 height 10
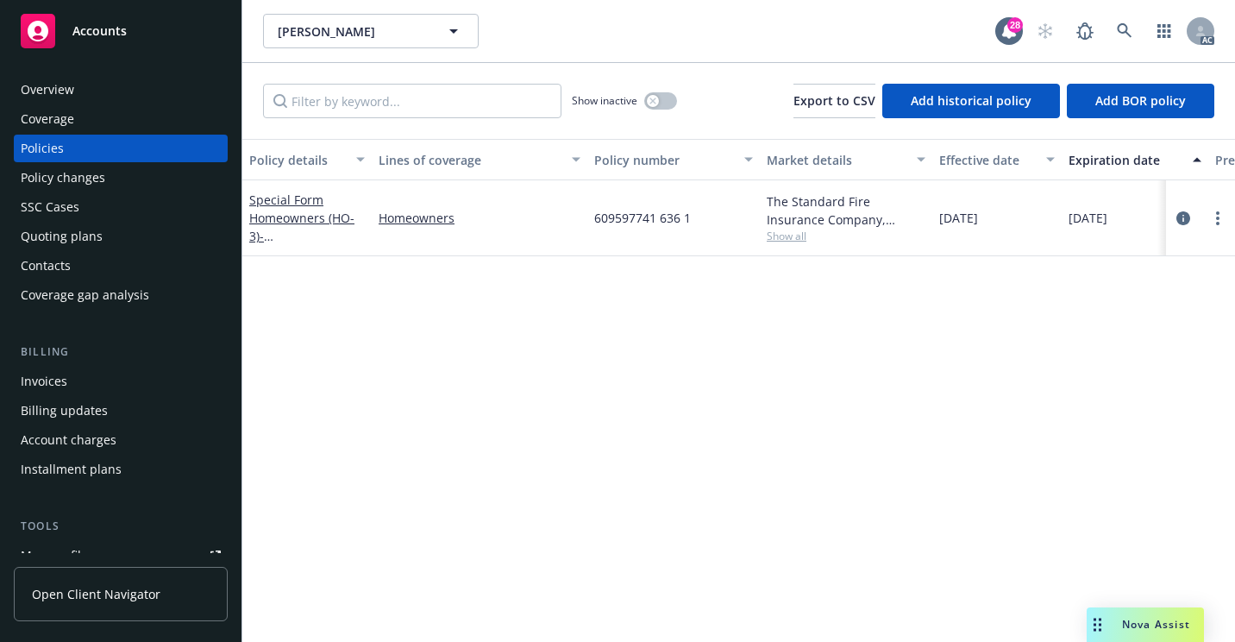
click at [62, 83] on div "Overview" at bounding box center [47, 90] width 53 height 28
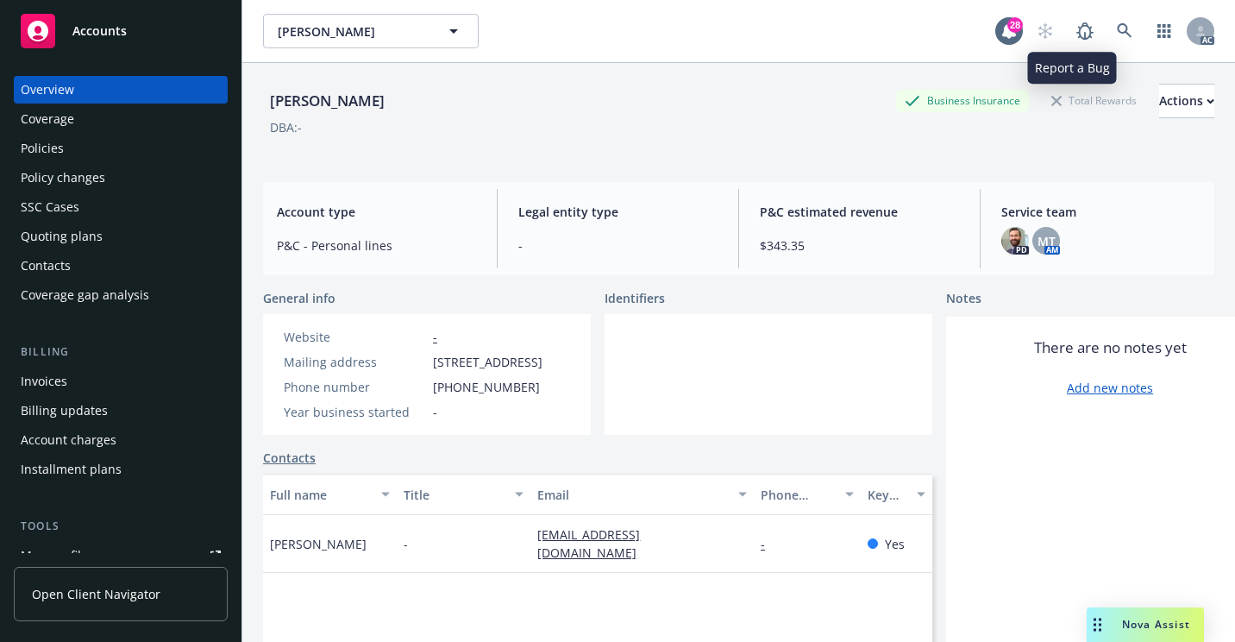
click at [1093, 34] on div "AC" at bounding box center [1121, 31] width 186 height 35
click at [1117, 28] on icon at bounding box center [1125, 31] width 16 height 16
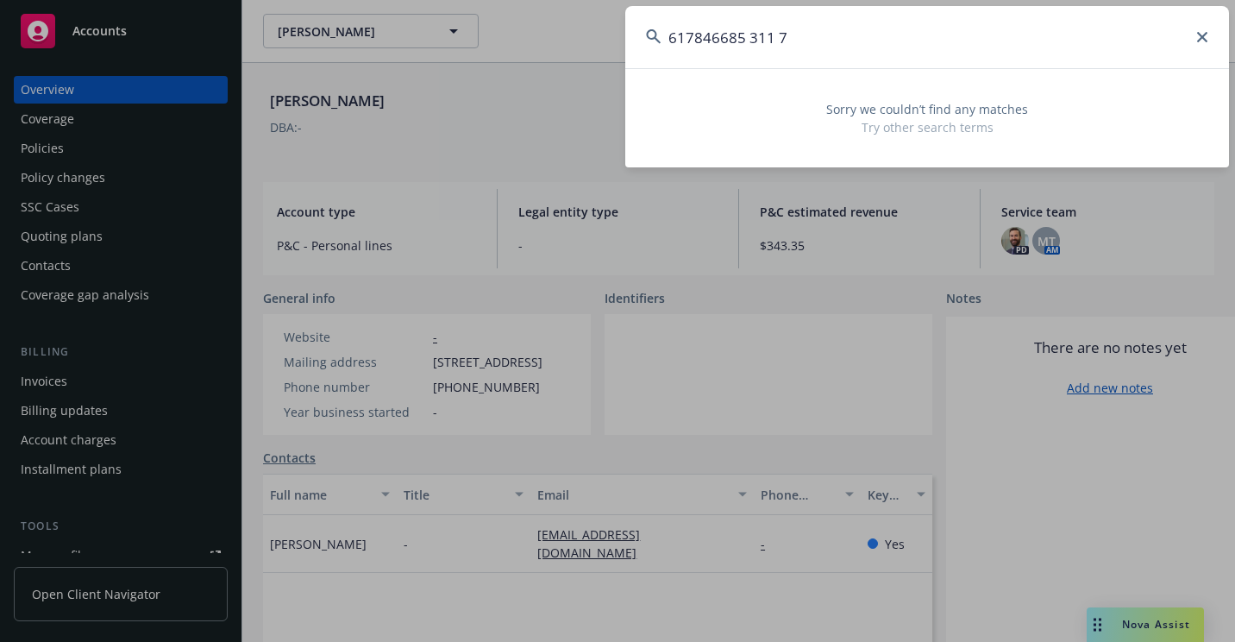
type input "617846685 311 7"
